Goal: Check status

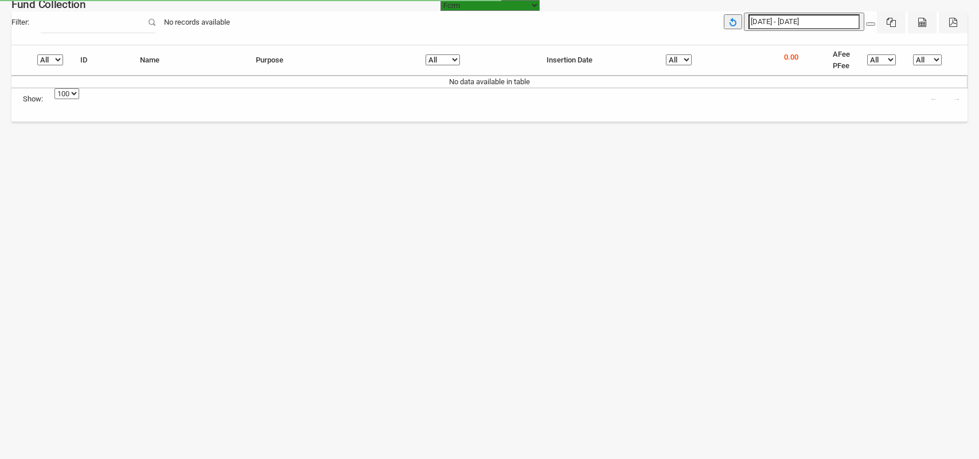
select select "[URL][DOMAIN_NAME]"
select select "100"
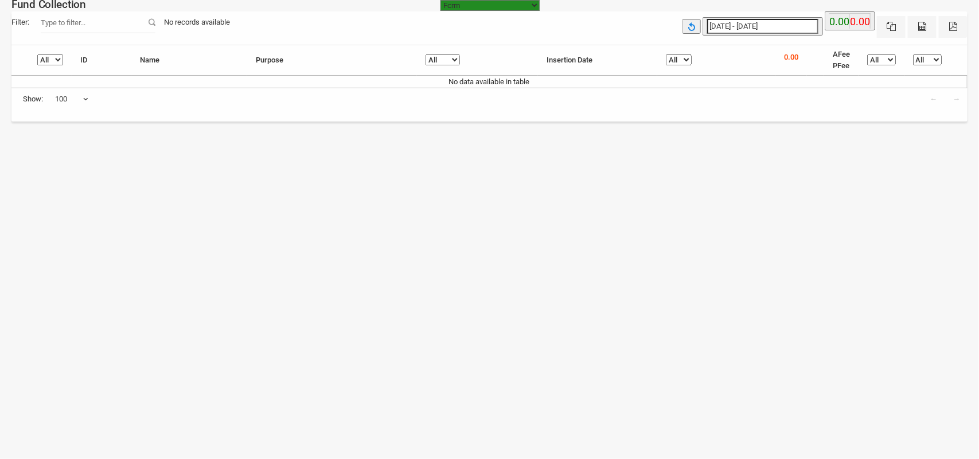
type input "[DATE]"
click at [746, 26] on input "[DATE] - [DATE]" at bounding box center [762, 26] width 111 height 15
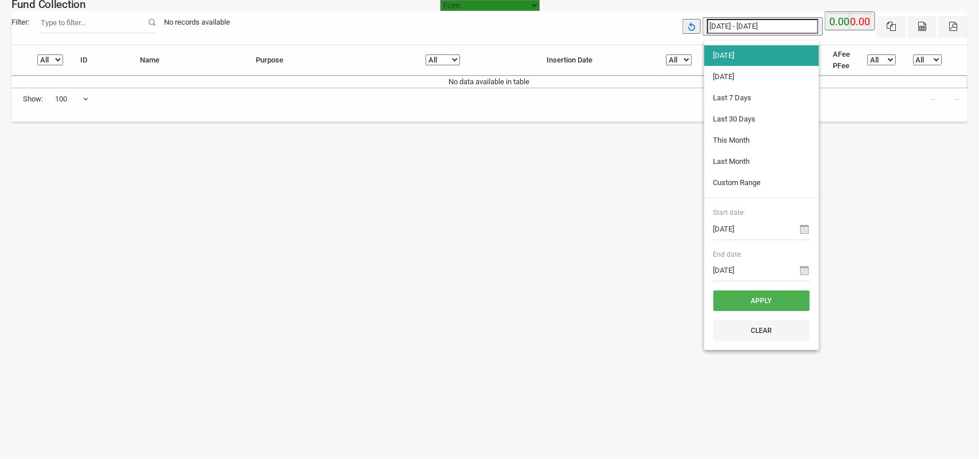
type input "[DATE]"
click at [736, 79] on li "[DATE]" at bounding box center [761, 77] width 115 height 21
type input "[DATE] - [DATE]"
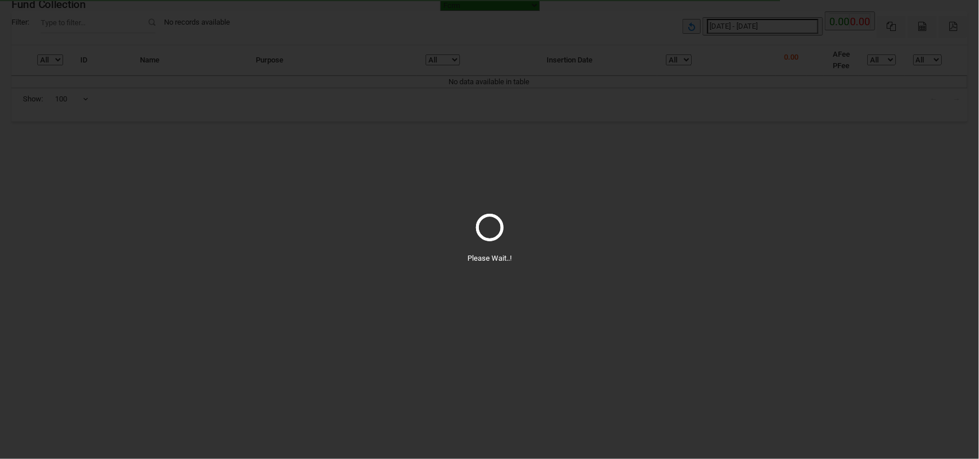
select select "100"
